Goal: Navigation & Orientation: Understand site structure

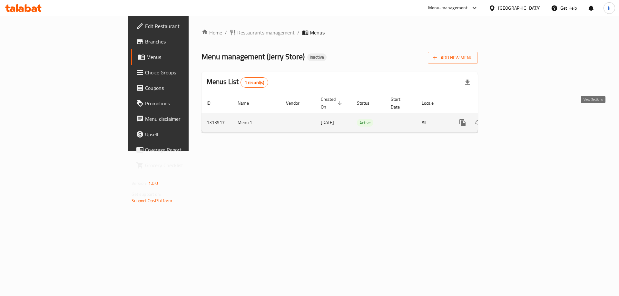
click at [517, 115] on link "enhanced table" at bounding box center [509, 122] width 15 height 15
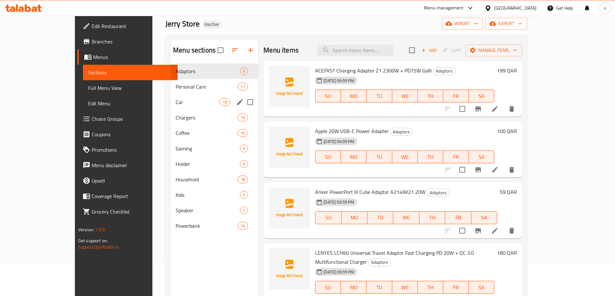
click at [172, 95] on div "Car 19" at bounding box center [214, 102] width 88 height 15
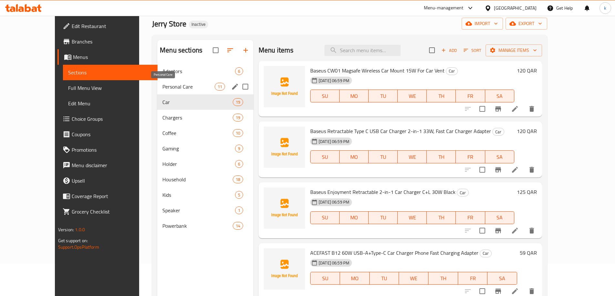
click at [165, 87] on span "Personal Care" at bounding box center [188, 87] width 52 height 8
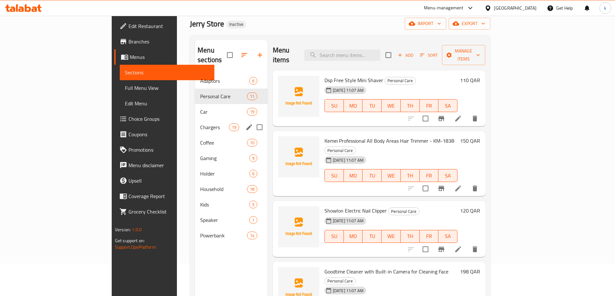
click at [195, 120] on div "Chargers 19" at bounding box center [231, 127] width 73 height 15
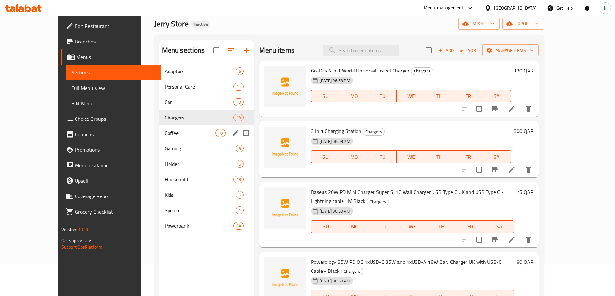
click at [159, 137] on div "Coffee 10" at bounding box center [206, 132] width 95 height 15
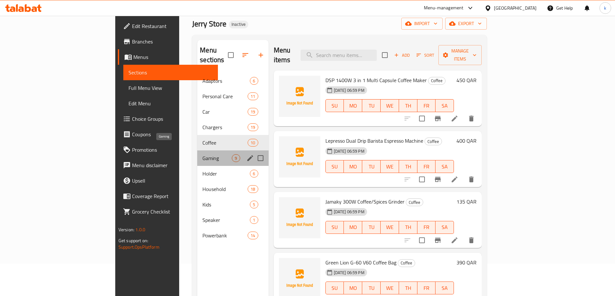
click at [202, 155] on span "Gaming" at bounding box center [216, 159] width 29 height 8
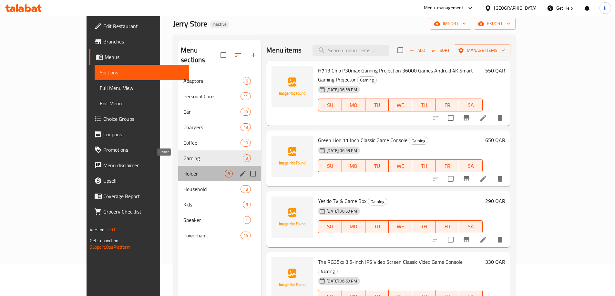
click at [183, 170] on span "Holder" at bounding box center [203, 174] width 41 height 8
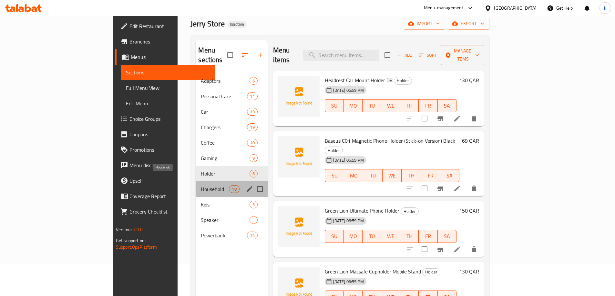
click at [201, 185] on span "Household" at bounding box center [215, 189] width 28 height 8
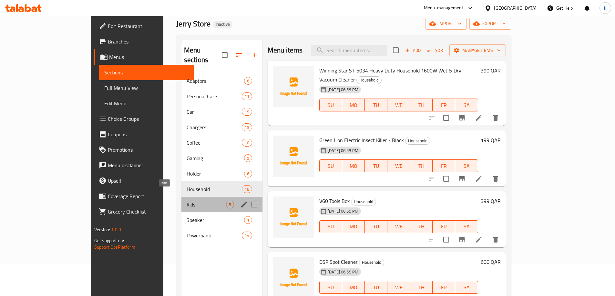
click at [186, 201] on span "Kids" at bounding box center [205, 205] width 39 height 8
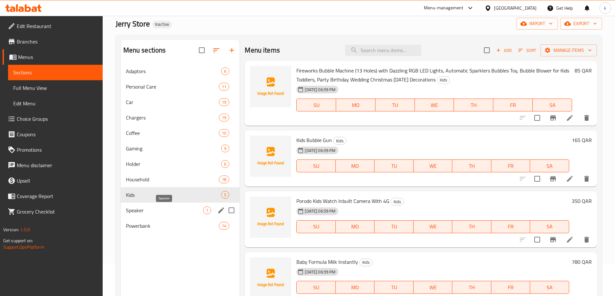
click at [149, 212] on span "Speaker" at bounding box center [164, 211] width 77 height 8
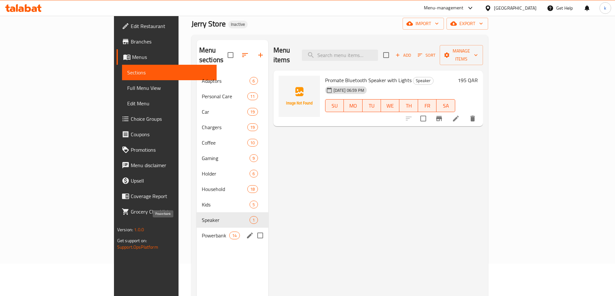
click at [202, 232] on span "Powerbank" at bounding box center [215, 236] width 27 height 8
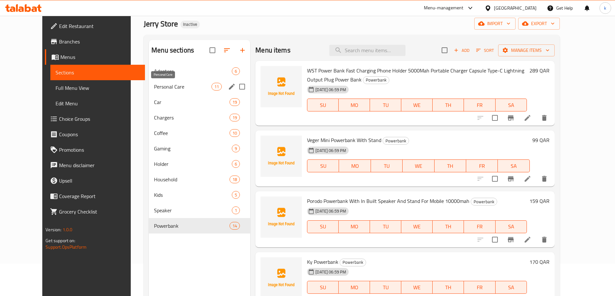
drag, startPoint x: 174, startPoint y: 84, endPoint x: 194, endPoint y: 85, distance: 20.1
click at [174, 84] on span "Personal Care" at bounding box center [182, 87] width 57 height 8
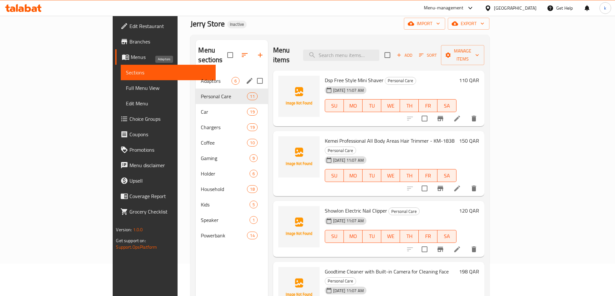
click at [201, 77] on span "Adaptors" at bounding box center [216, 81] width 30 height 8
